Goal: Information Seeking & Learning: Learn about a topic

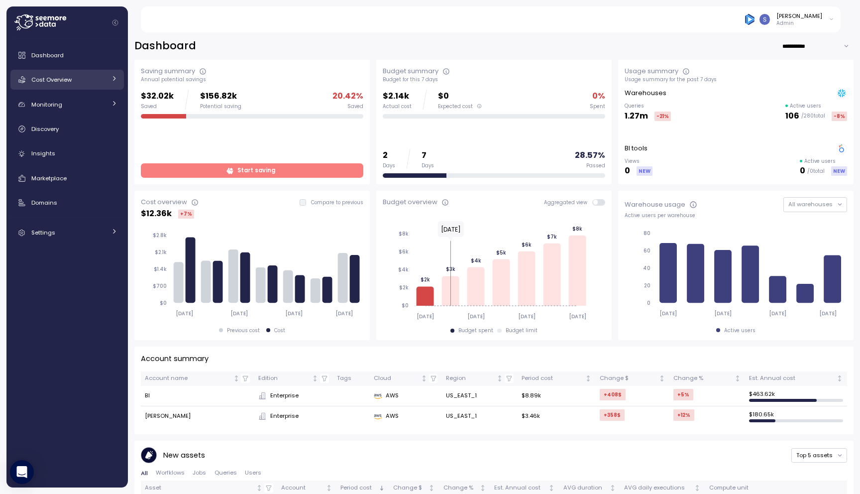
click at [97, 82] on div "Cost Overview" at bounding box center [68, 80] width 75 height 10
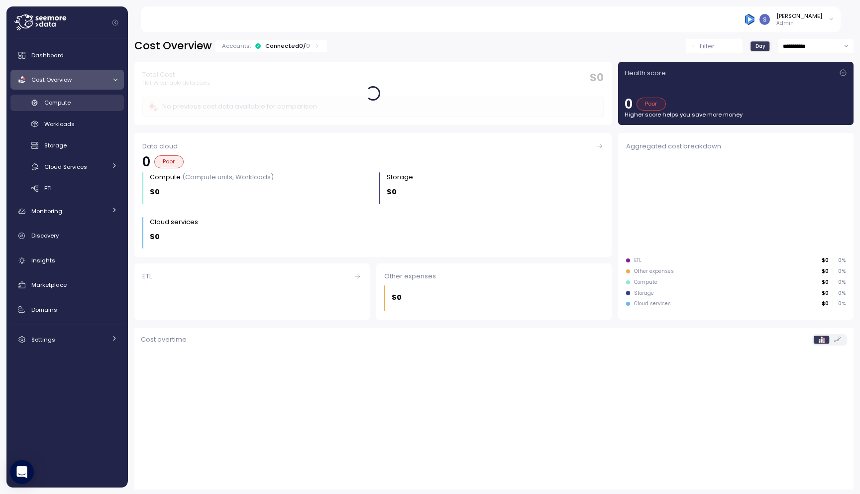
click at [79, 102] on div "Compute" at bounding box center [80, 103] width 73 height 10
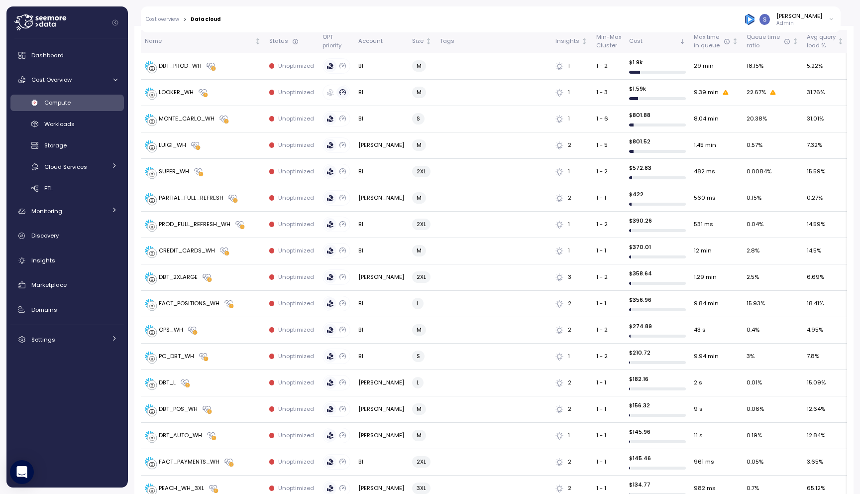
scroll to position [316, 0]
click at [177, 91] on div "LOOKER_WH" at bounding box center [176, 93] width 35 height 9
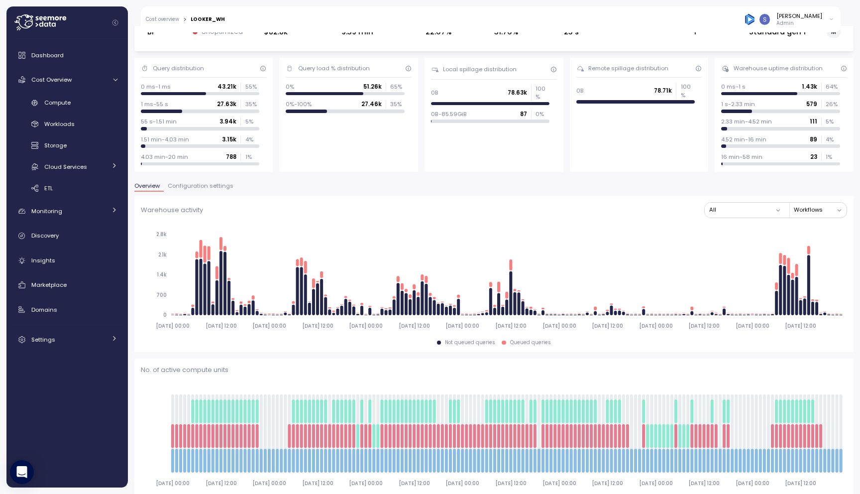
scroll to position [51, 0]
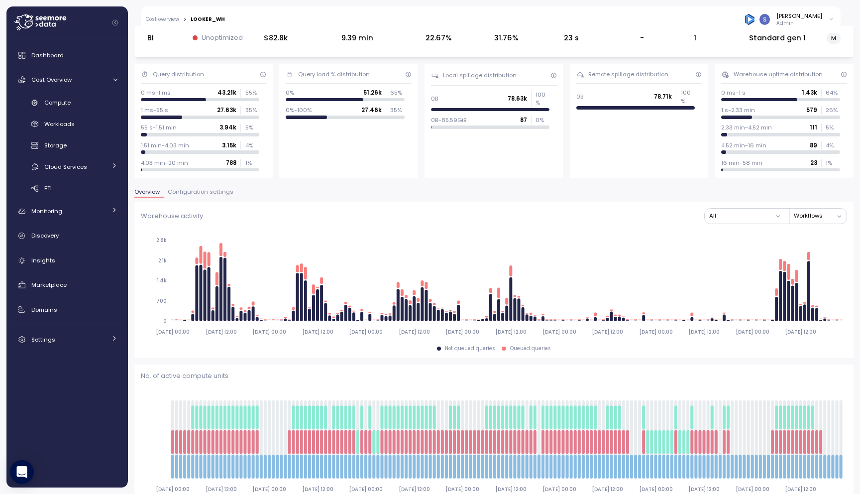
click at [208, 190] on span "Configuration settings" at bounding box center [201, 191] width 66 height 5
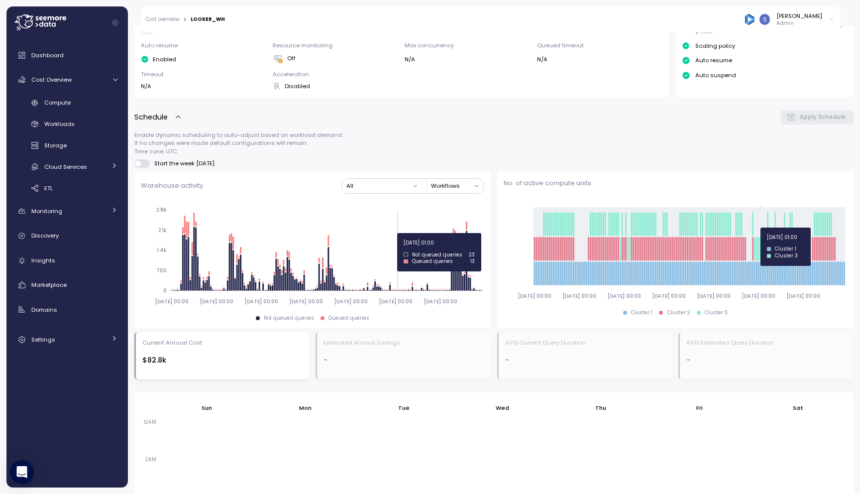
scroll to position [264, 0]
